Goal: Task Accomplishment & Management: Use online tool/utility

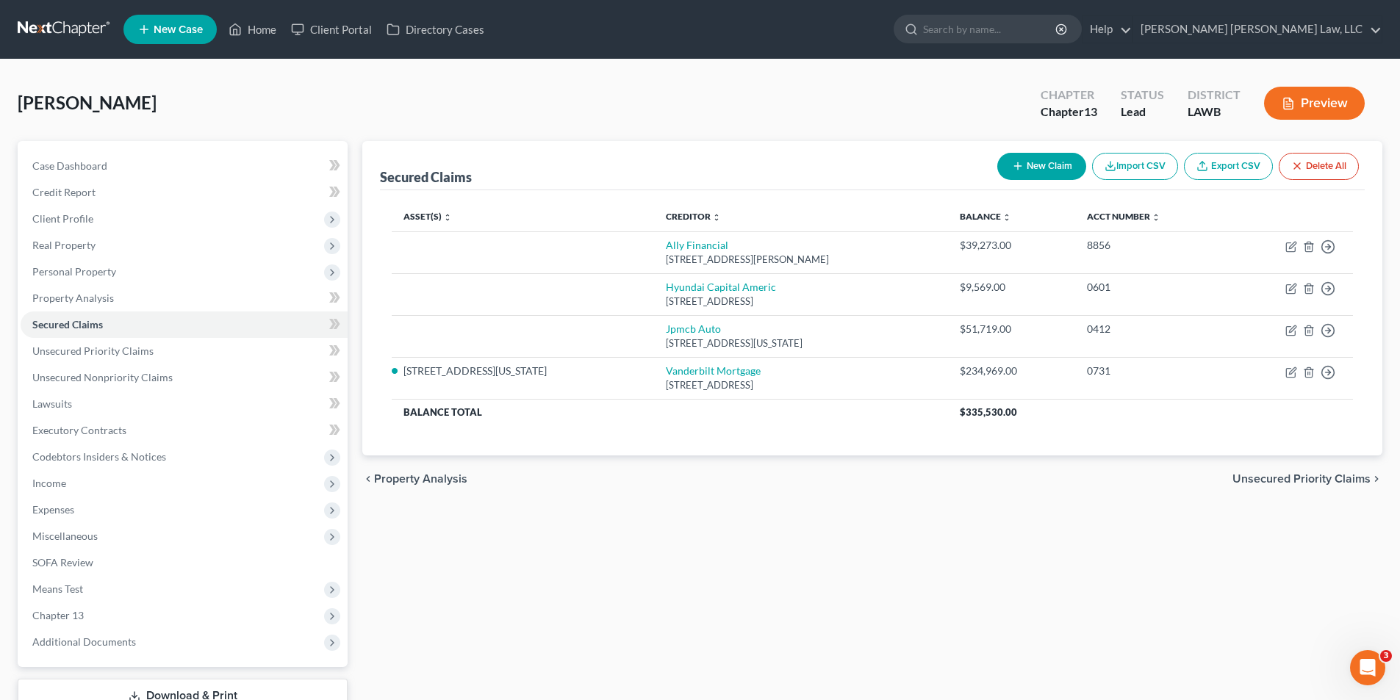
click at [51, 15] on nav "Home New Case Client Portal Directory Cases [PERSON_NAME] [PERSON_NAME] Law, LL…" at bounding box center [700, 29] width 1400 height 59
click at [31, 37] on link at bounding box center [65, 29] width 94 height 26
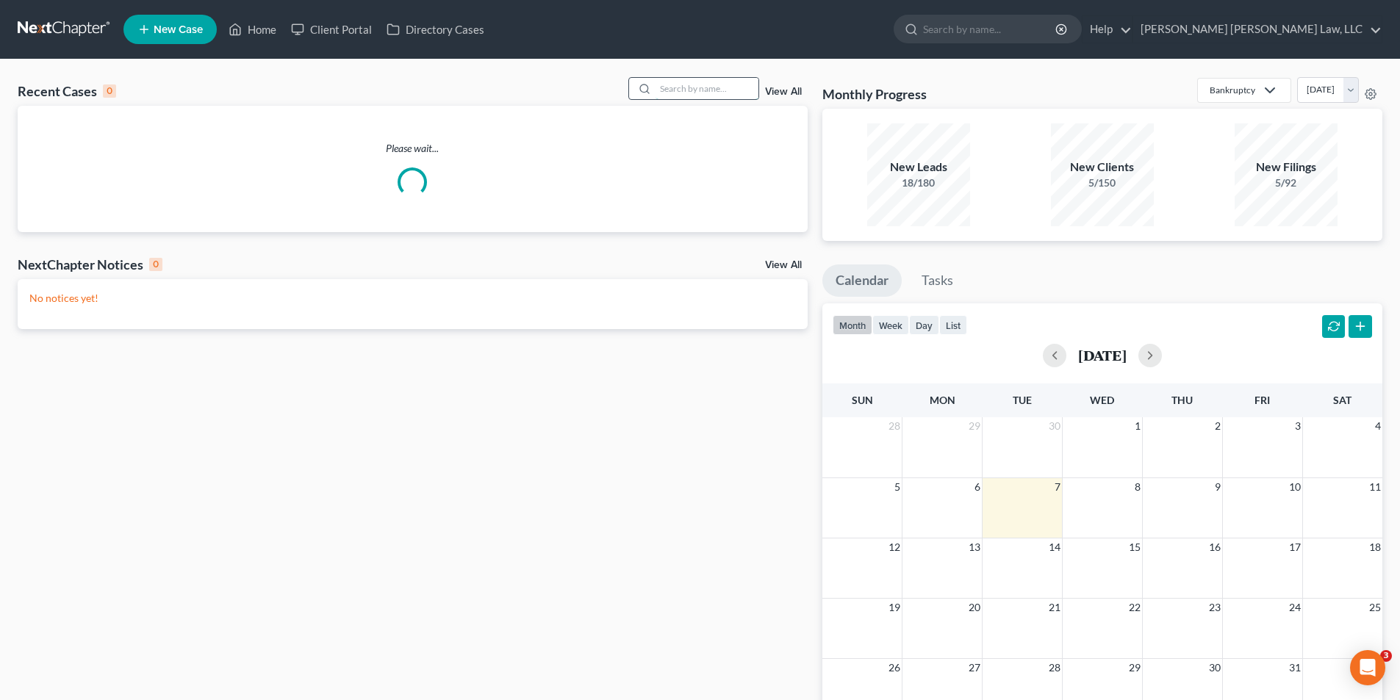
click at [696, 83] on input "search" at bounding box center [707, 88] width 103 height 21
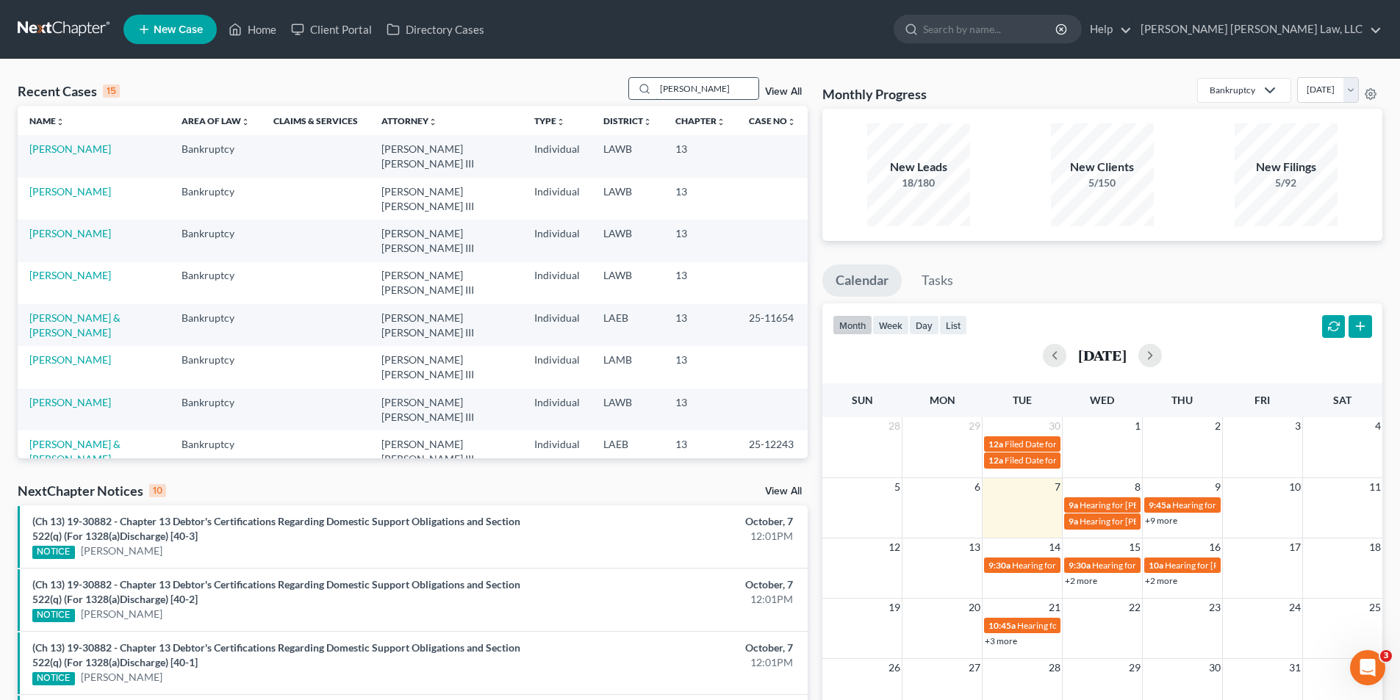
type input "mcclellan"
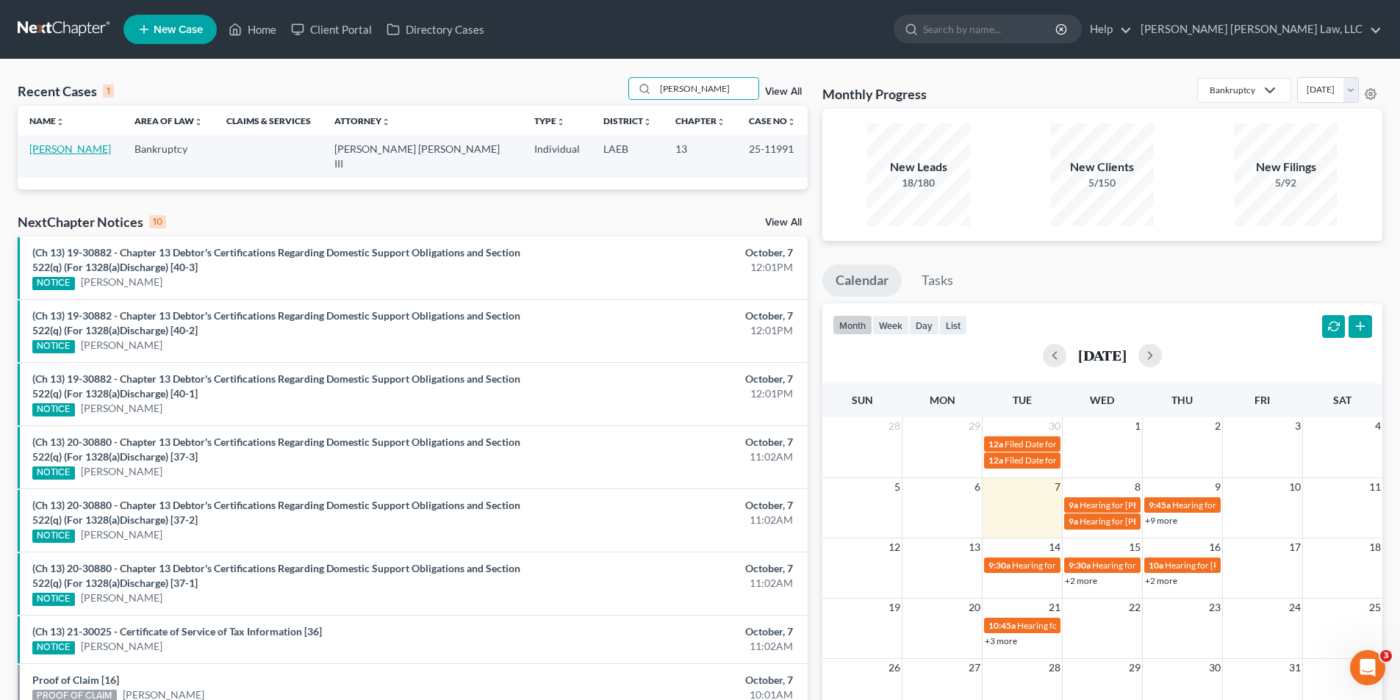
click at [83, 151] on link "McClellan, Doris" at bounding box center [70, 149] width 82 height 12
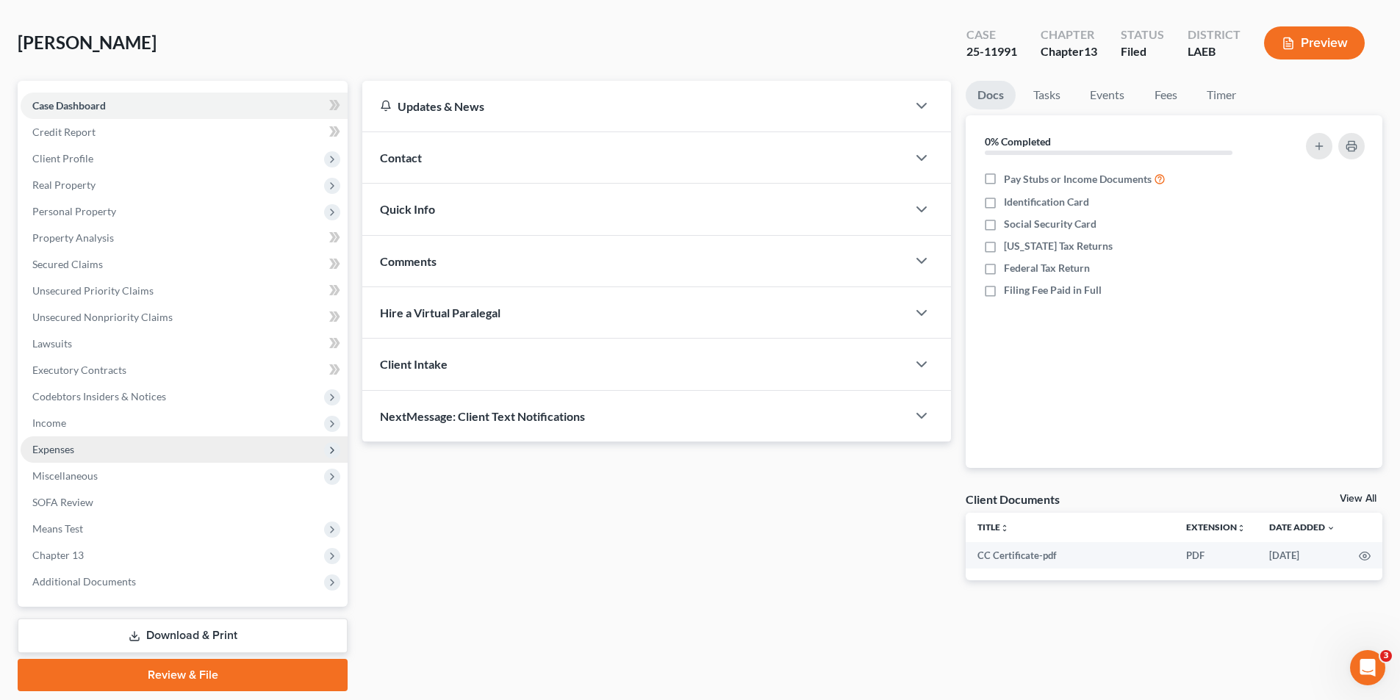
scroll to position [107, 0]
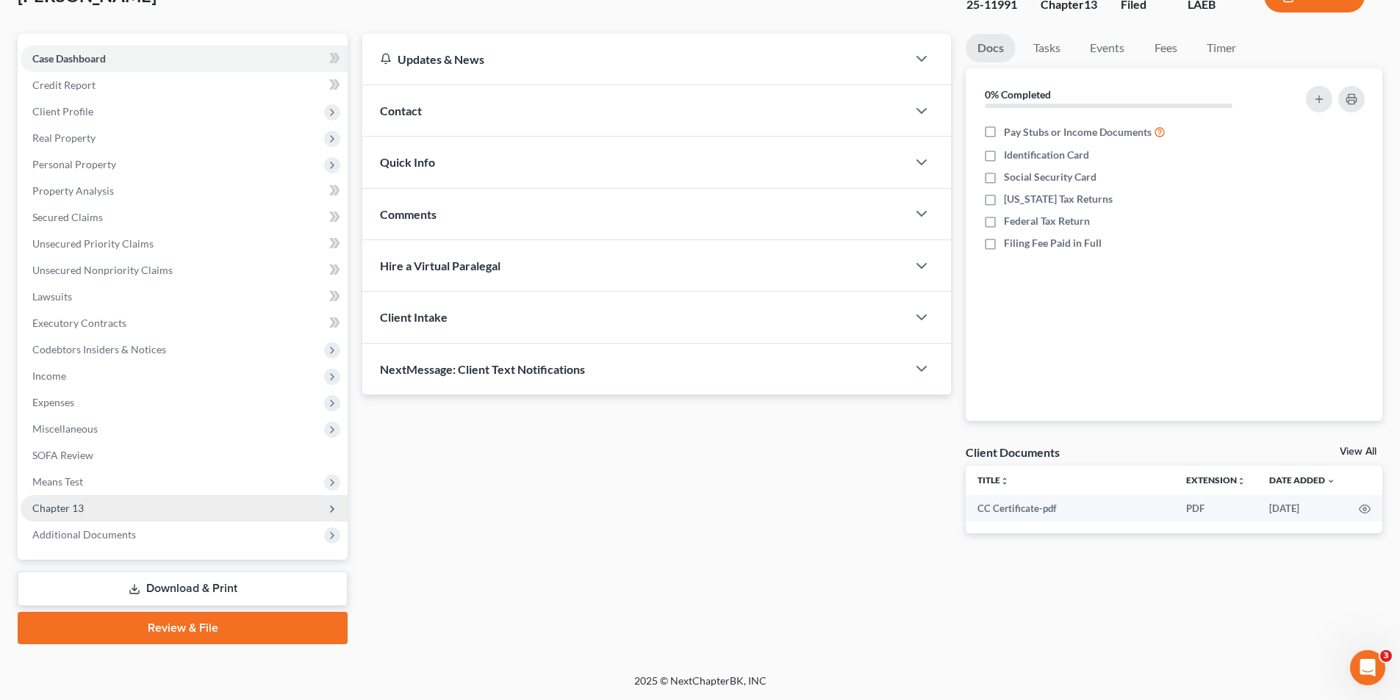
click at [79, 509] on span "Chapter 13" at bounding box center [57, 508] width 51 height 12
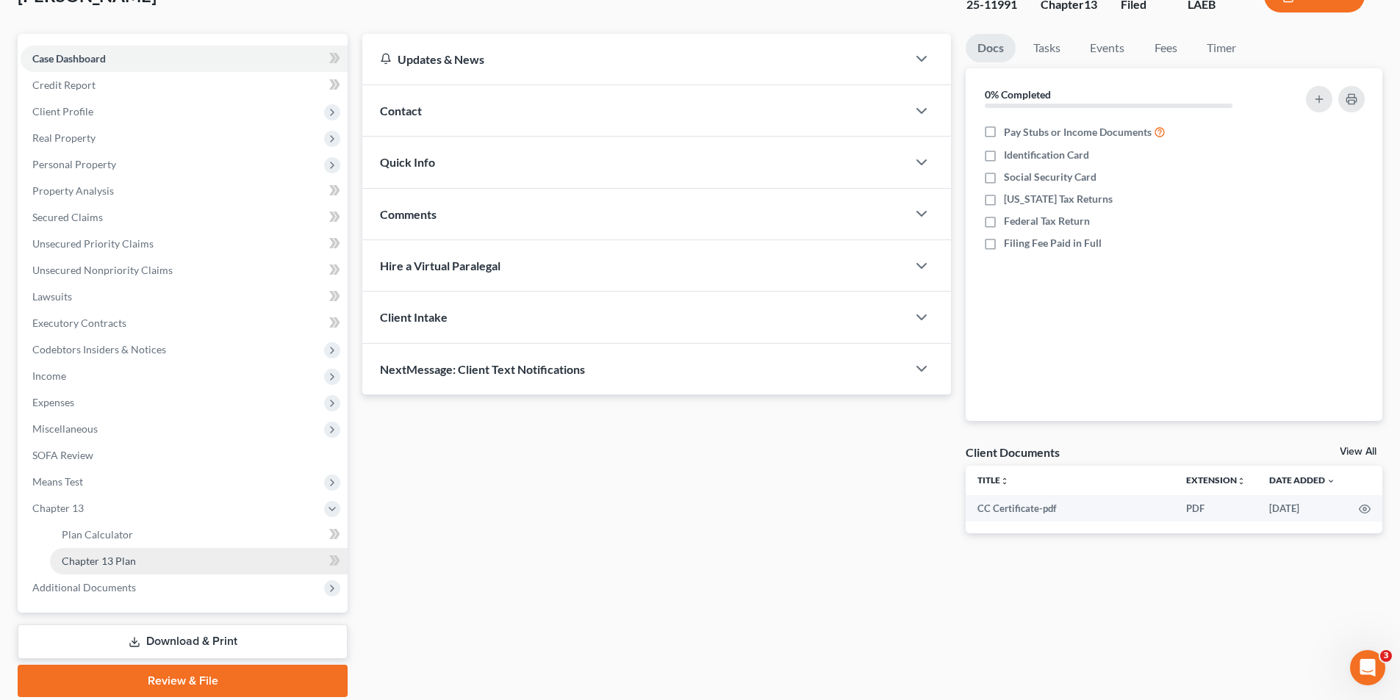
click at [114, 563] on span "Chapter 13 Plan" at bounding box center [99, 561] width 74 height 12
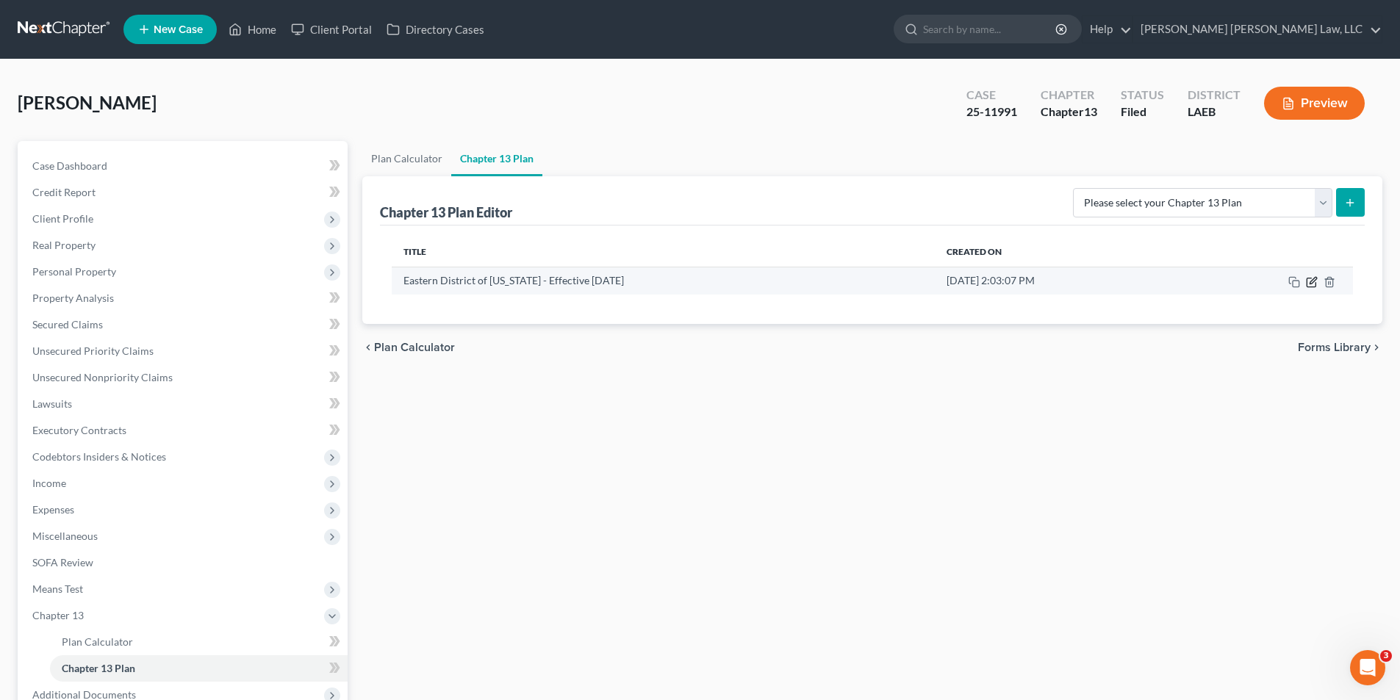
click at [1307, 286] on icon "button" at bounding box center [1311, 282] width 9 height 9
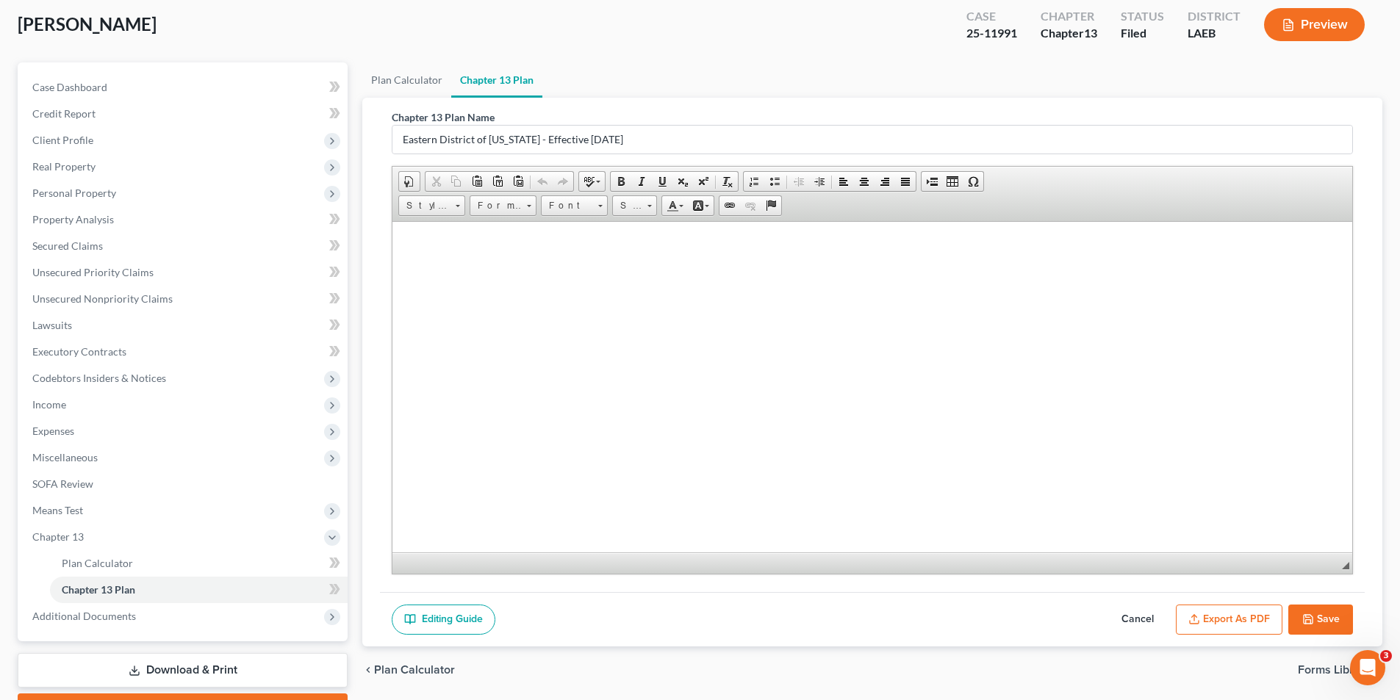
scroll to position [160, 0]
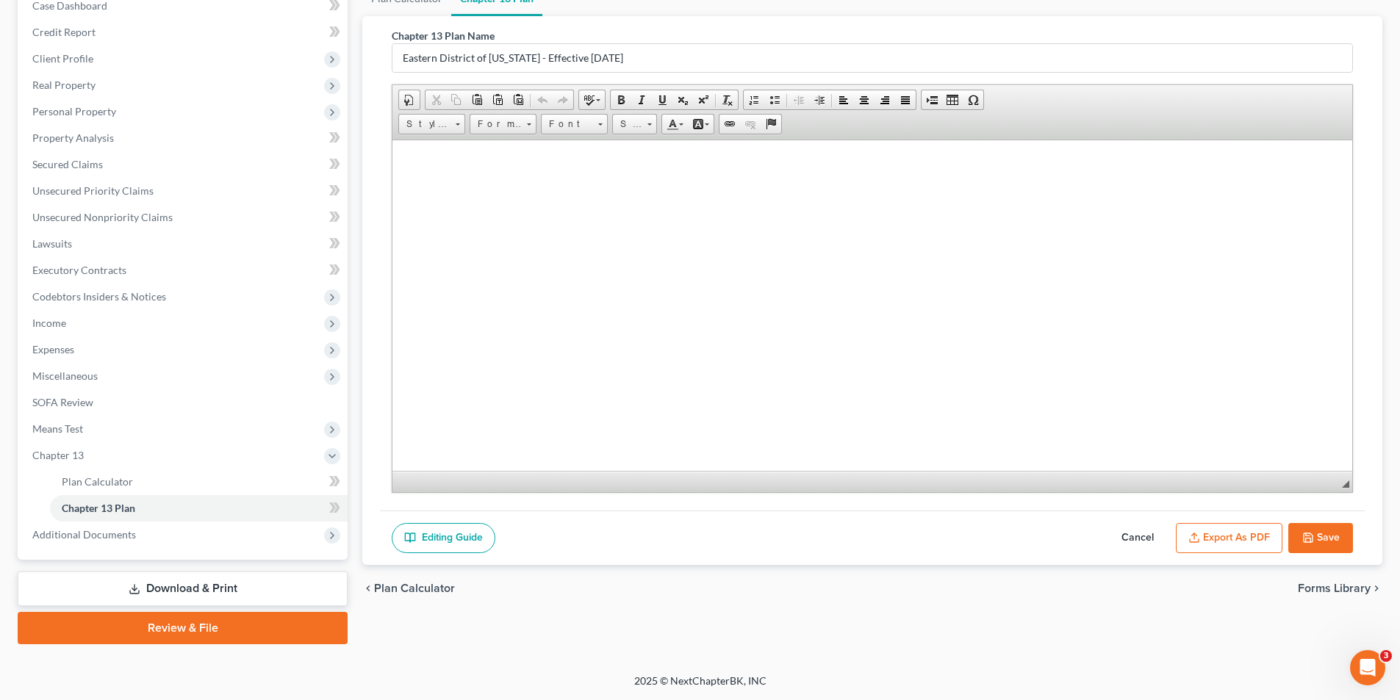
click at [1219, 543] on button "Export as PDF" at bounding box center [1229, 538] width 107 height 31
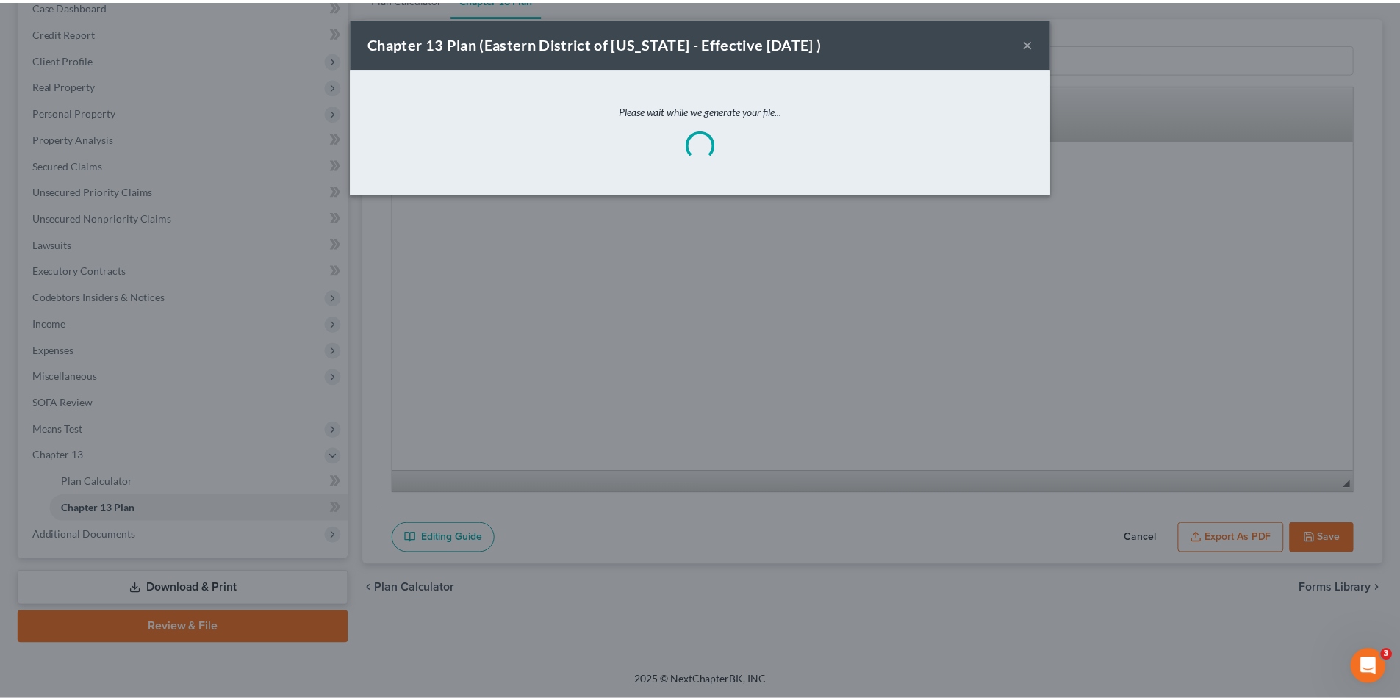
scroll to position [5827, 0]
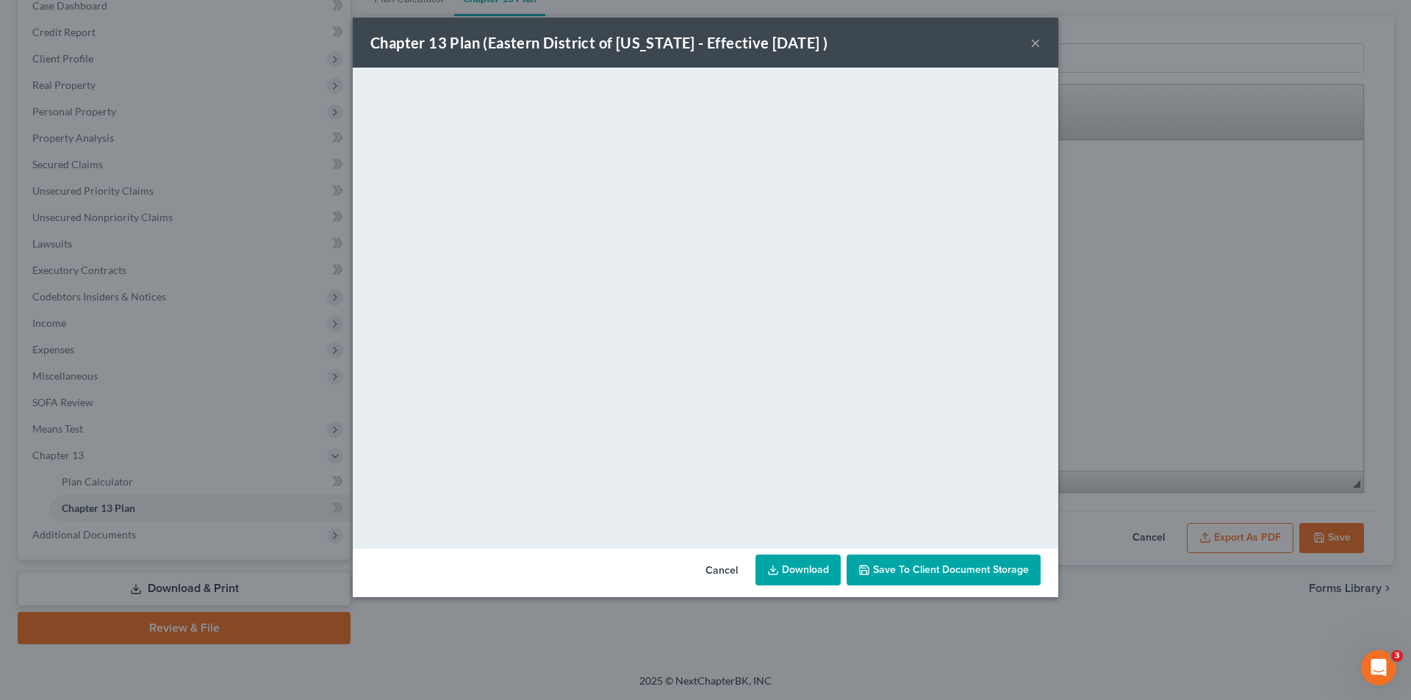
click at [796, 565] on link "Download" at bounding box center [798, 570] width 85 height 31
click at [717, 567] on button "Cancel" at bounding box center [722, 570] width 56 height 29
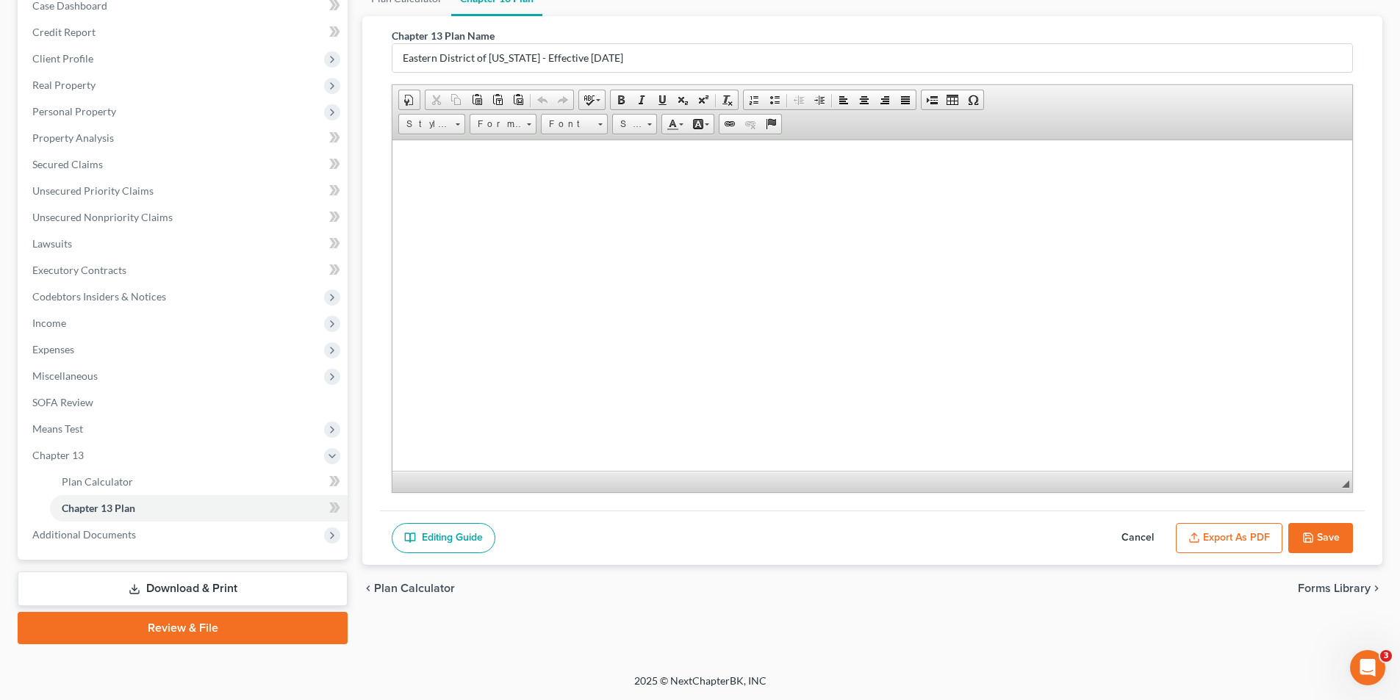
scroll to position [5863, 0]
click at [1315, 528] on button "Save" at bounding box center [1320, 538] width 65 height 31
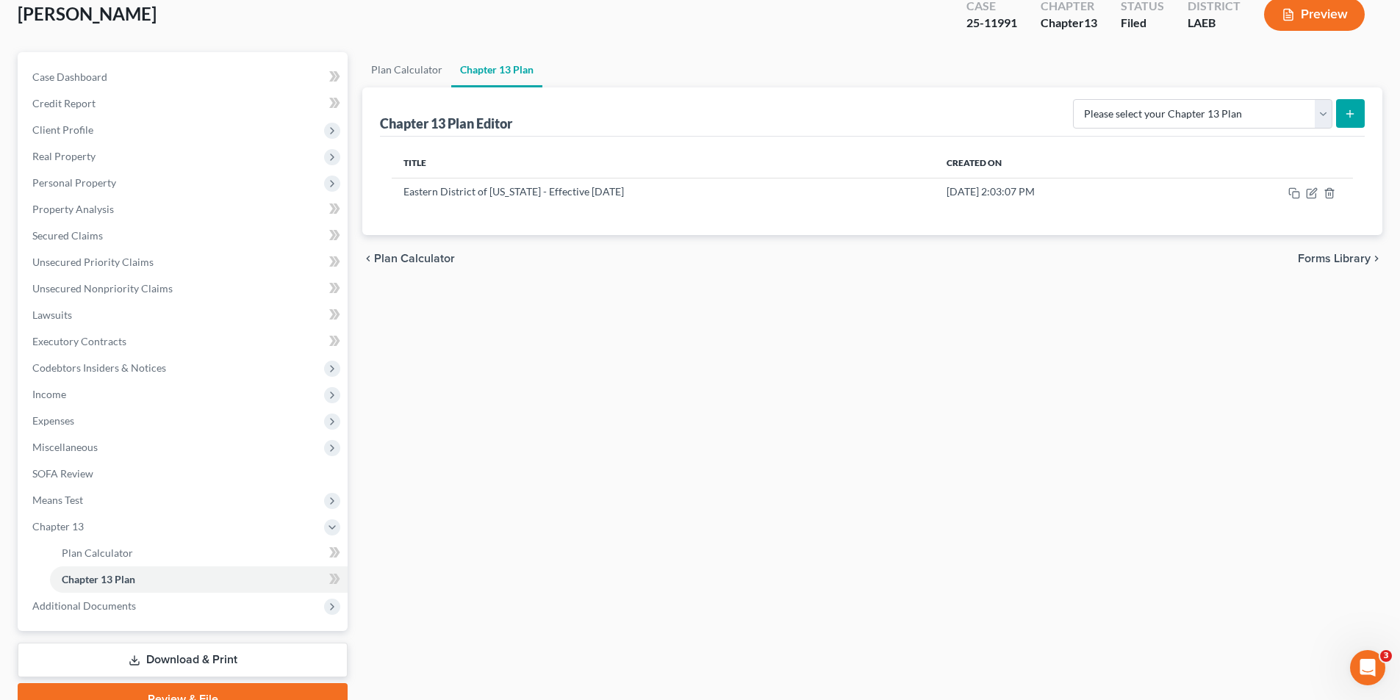
scroll to position [0, 0]
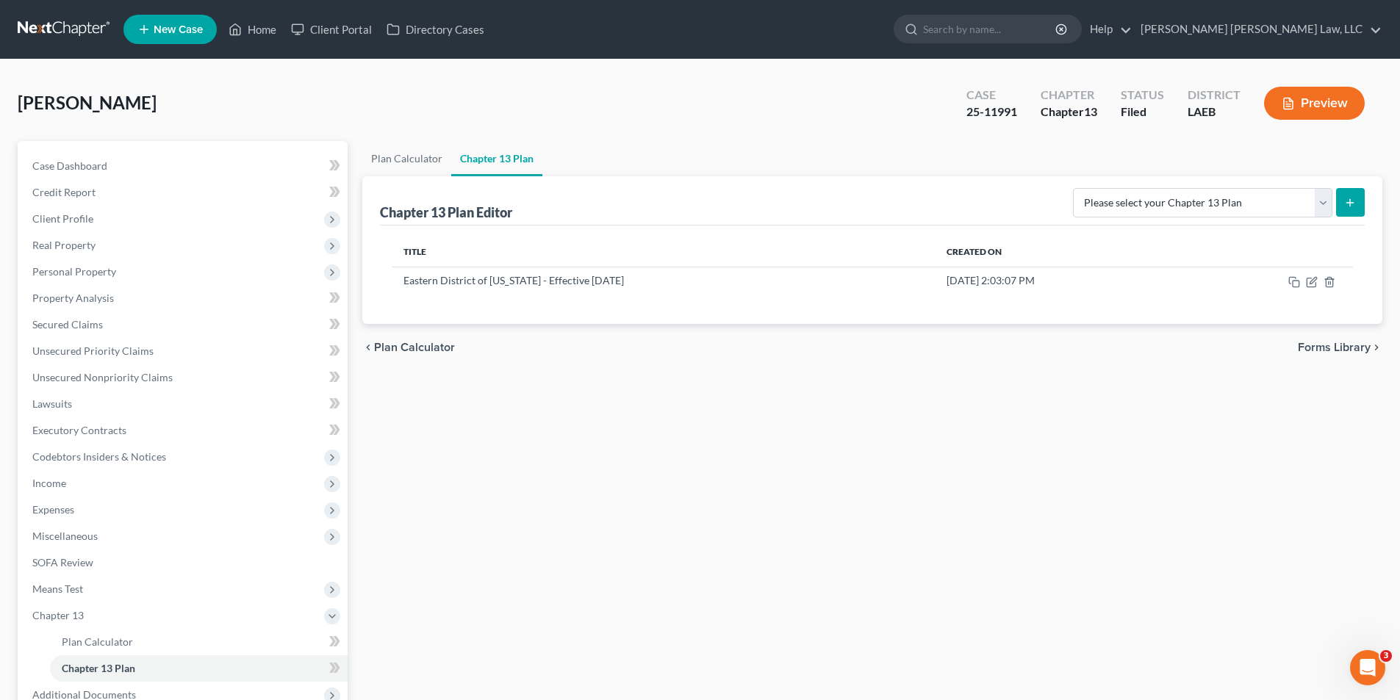
click at [68, 35] on link at bounding box center [65, 29] width 94 height 26
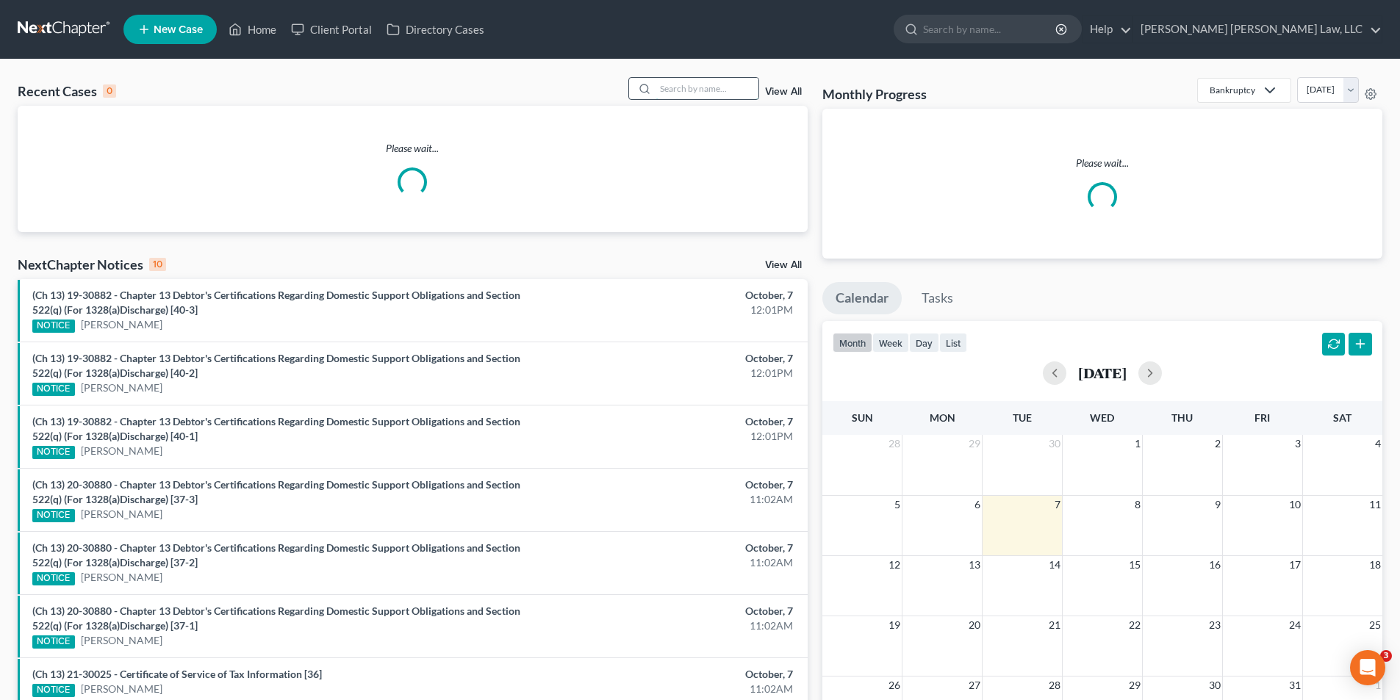
click at [677, 95] on input "search" at bounding box center [707, 88] width 103 height 21
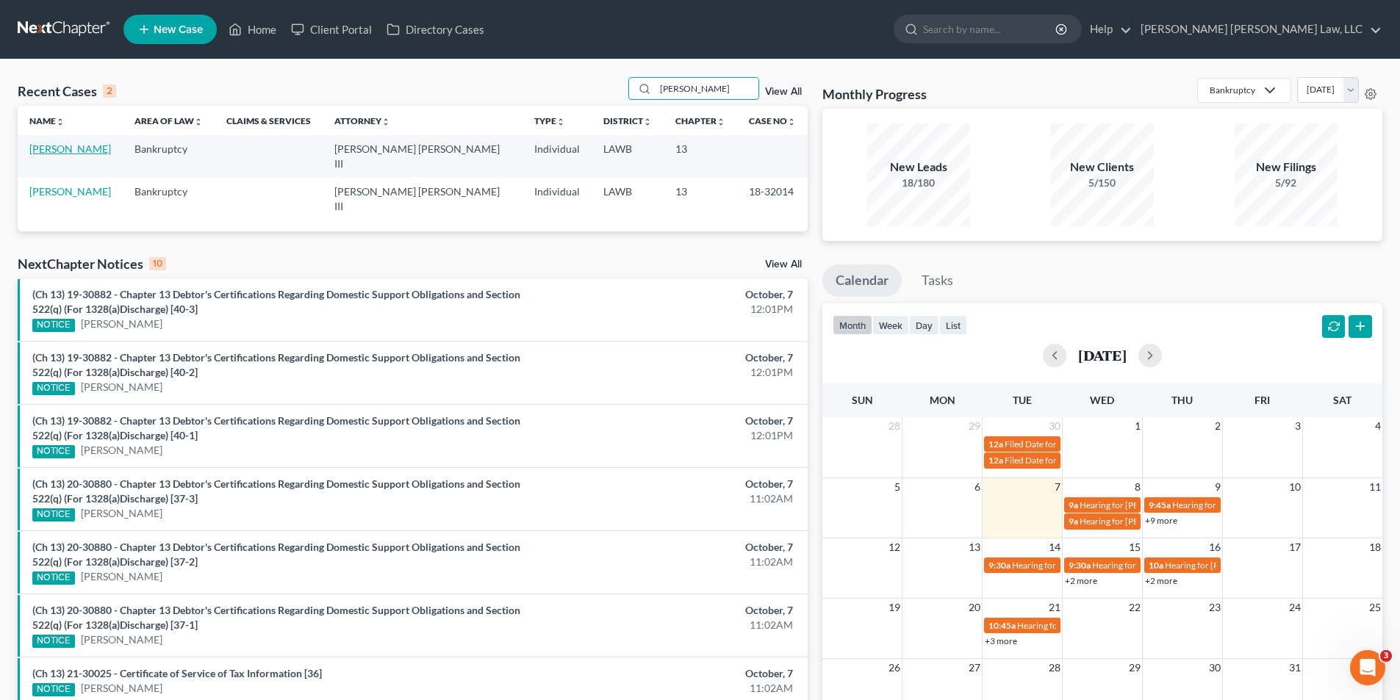
type input "dickson"
click at [71, 153] on link "Dickson, Susan" at bounding box center [70, 149] width 82 height 12
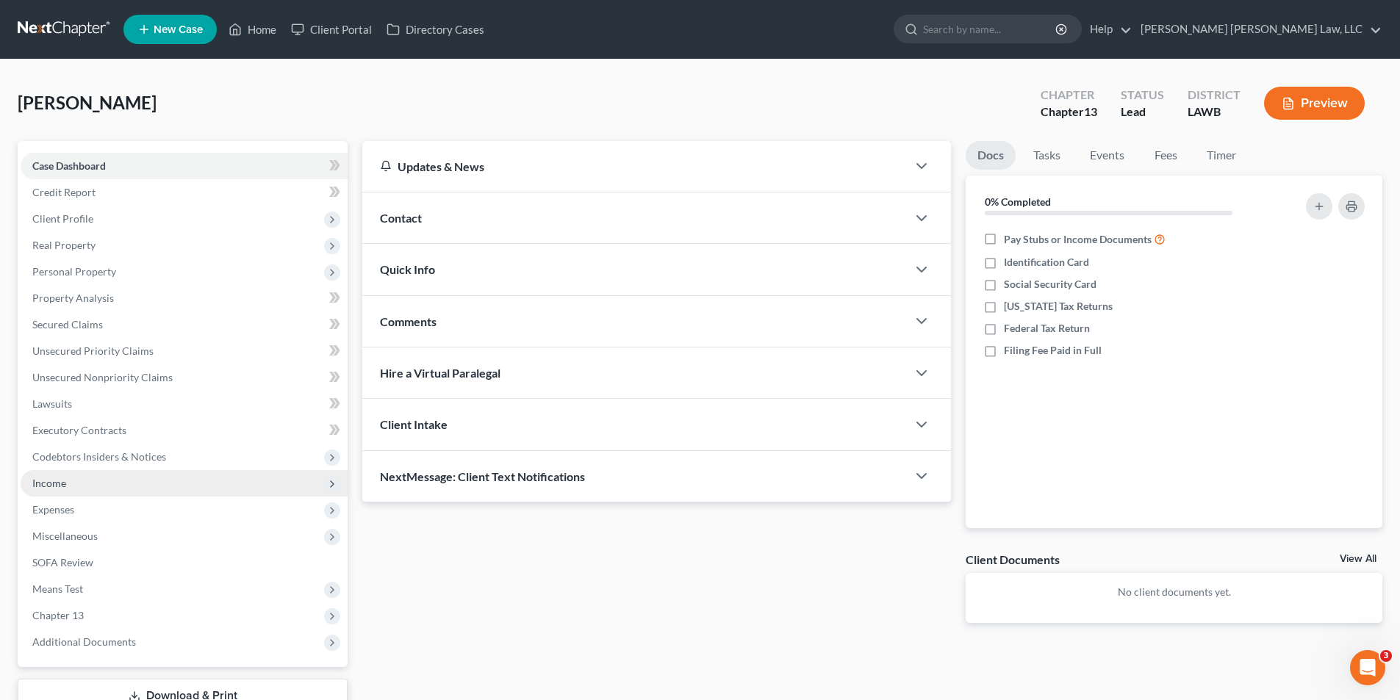
click at [51, 488] on span "Income" at bounding box center [49, 483] width 34 height 12
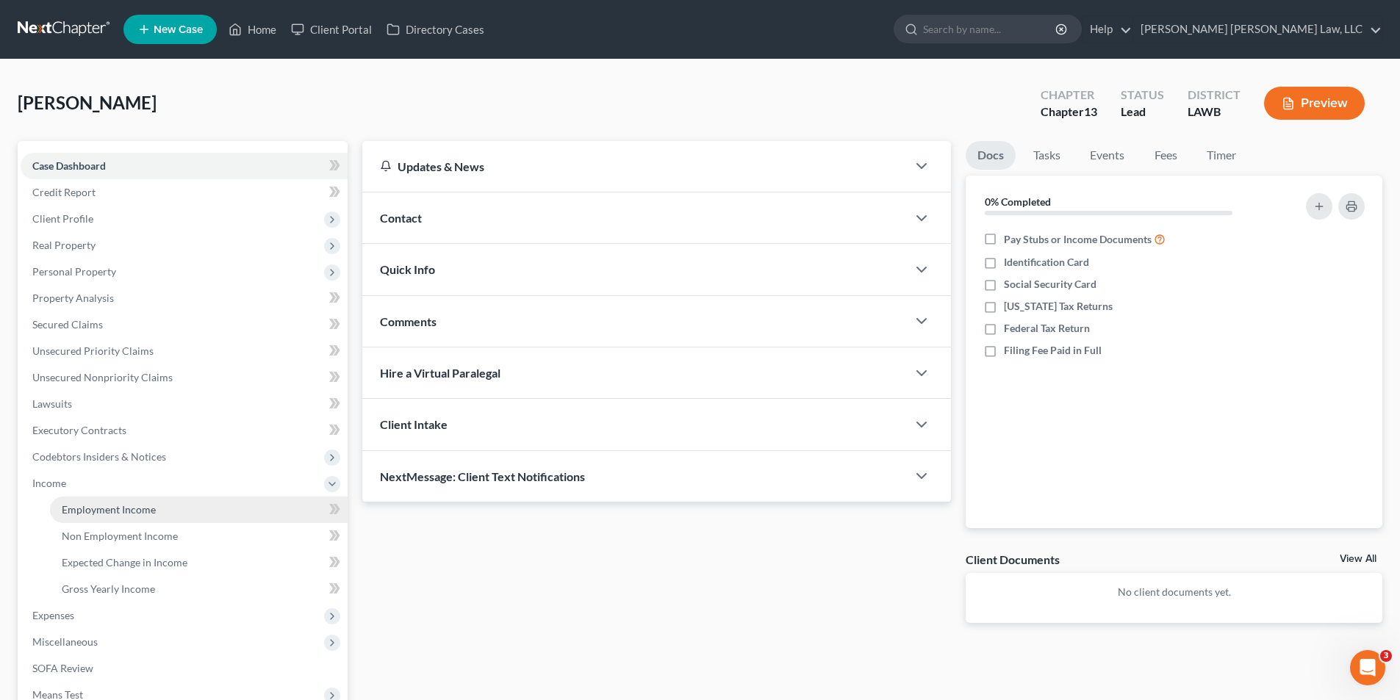
click at [100, 512] on span "Employment Income" at bounding box center [109, 509] width 94 height 12
